Goal: Task Accomplishment & Management: Manage account settings

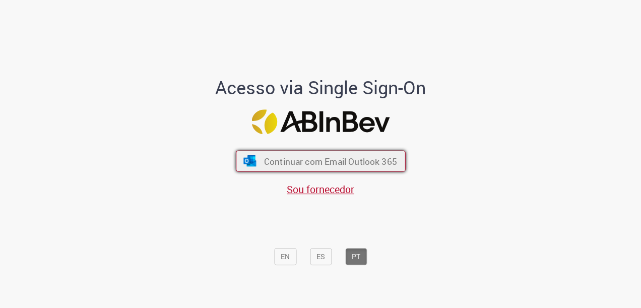
click at [289, 161] on span "Continuar com Email Outlook 365" at bounding box center [329, 161] width 133 height 12
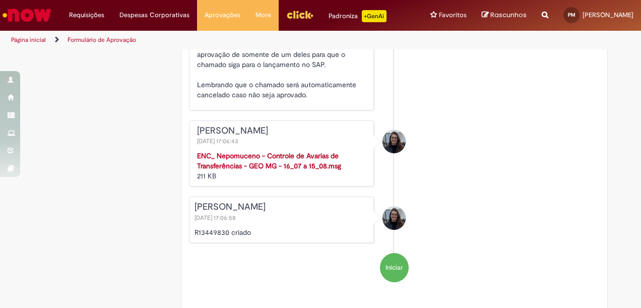
scroll to position [1632, 0]
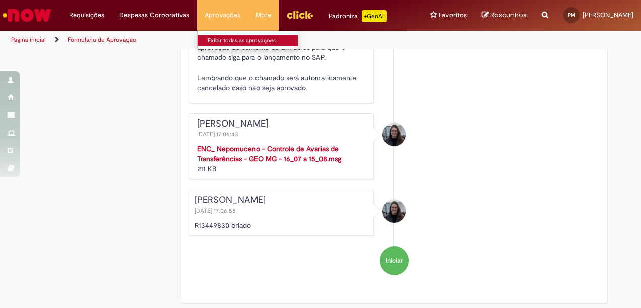
click at [214, 43] on link "Exibir todas as aprovações" at bounding box center [252, 40] width 111 height 11
